Goal: Task Accomplishment & Management: Manage account settings

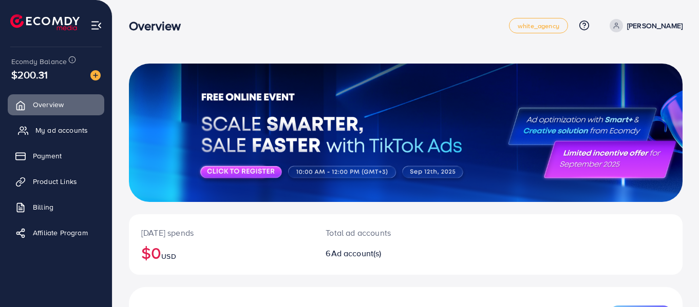
click at [73, 130] on span "My ad accounts" at bounding box center [61, 130] width 52 height 10
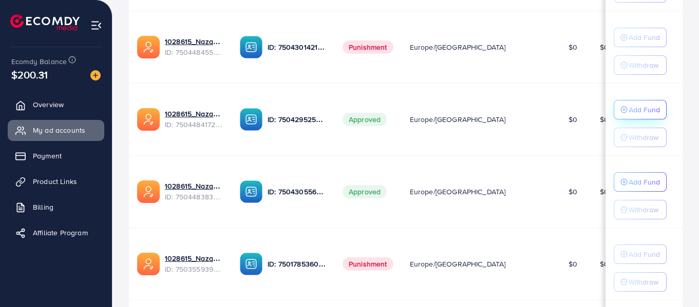
scroll to position [308, 0]
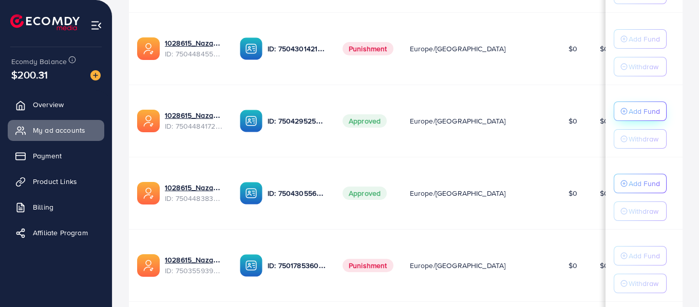
click at [635, 110] on p "Add Fund" at bounding box center [643, 111] width 31 height 12
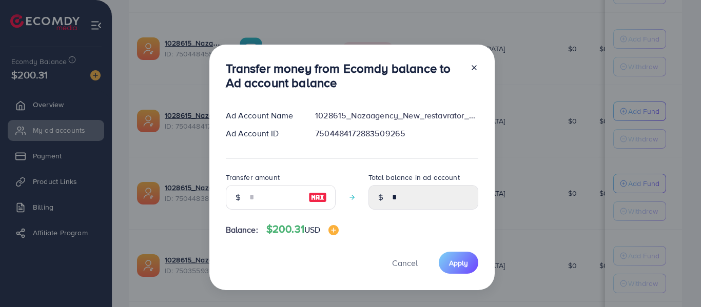
click at [473, 67] on line at bounding box center [474, 68] width 4 height 4
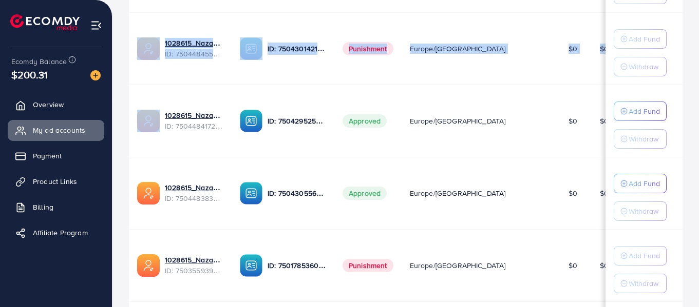
scroll to position [0, 13]
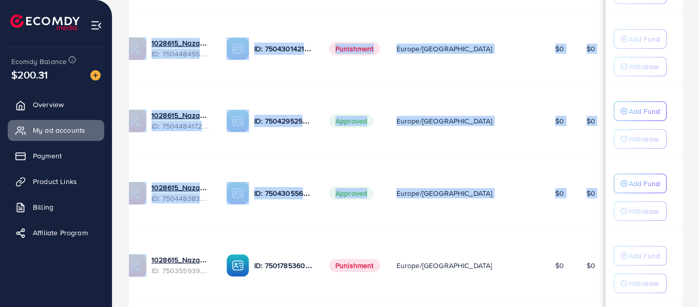
drag, startPoint x: 133, startPoint y: 10, endPoint x: 654, endPoint y: 158, distance: 541.5
click at [654, 158] on tbody "1028615_Nazaagency_New_boostup ID: 7506712168394653697 ID: 7506460039700529160 …" at bounding box center [473, 157] width 716 height 434
click at [578, 162] on td "$0" at bounding box center [600, 193] width 44 height 72
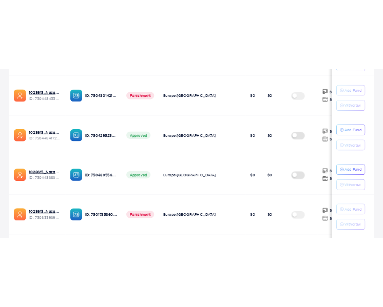
scroll to position [316, 0]
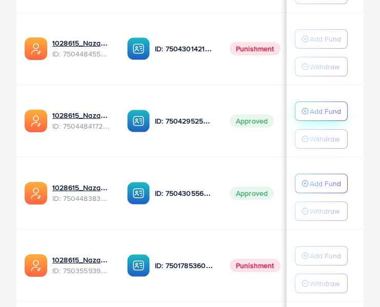
click at [322, 110] on p "Add Fund" at bounding box center [325, 111] width 31 height 12
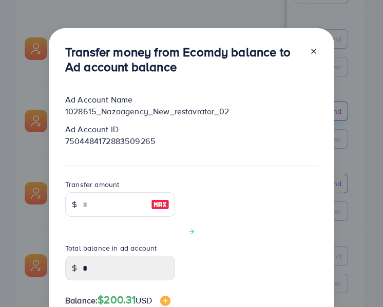
scroll to position [0, 0]
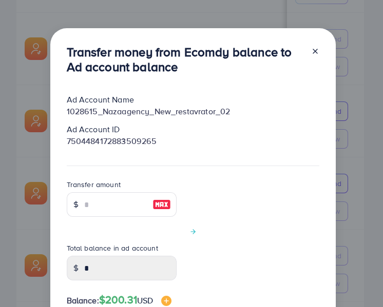
click at [287, 135] on div "Ad Account ID" at bounding box center [193, 130] width 269 height 12
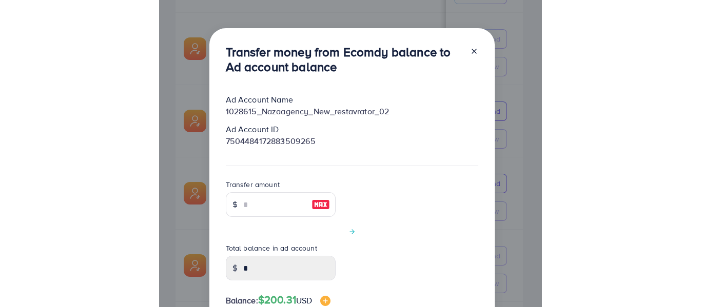
scroll to position [308, 0]
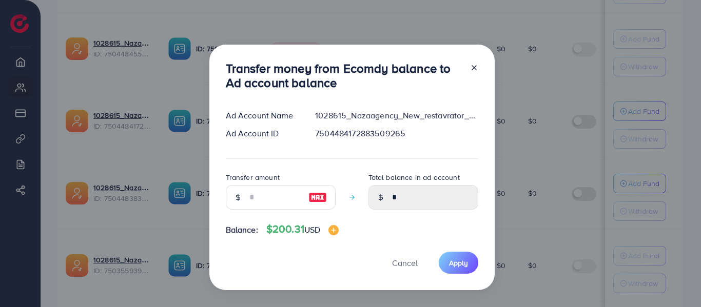
click at [472, 67] on line at bounding box center [474, 68] width 4 height 4
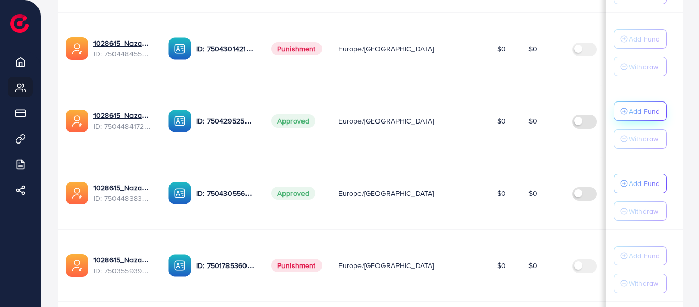
click at [636, 106] on p "Add Fund" at bounding box center [643, 111] width 31 height 12
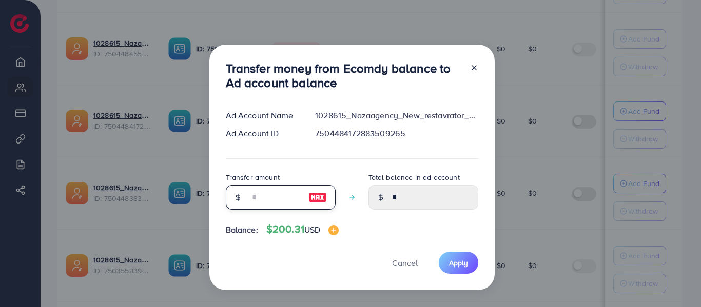
click at [277, 199] on input "number" at bounding box center [274, 197] width 51 height 25
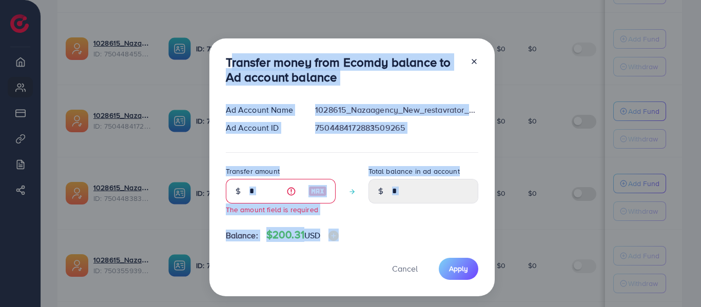
drag, startPoint x: 220, startPoint y: 60, endPoint x: 478, endPoint y: 281, distance: 340.0
click at [478, 281] on div "Transfer money from Ecomdy balance to Ad account balance Ad Account Name 102861…" at bounding box center [351, 167] width 285 height 258
click at [342, 207] on div "Transfer amount The amount field is required Total balance in ad account *" at bounding box center [352, 194] width 253 height 59
click at [462, 81] on div at bounding box center [470, 72] width 16 height 34
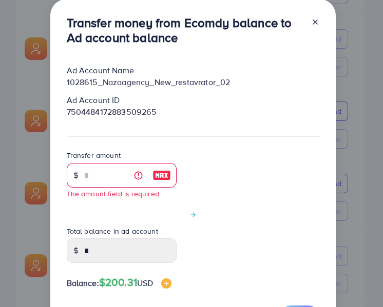
scroll to position [0, 0]
